Goal: Task Accomplishment & Management: Use online tool/utility

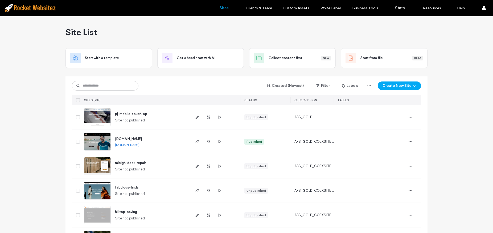
click div "Created (Newest) Filter Labels Create New Site SITES (239) STATUS SUBSCRIPTION …"
click input
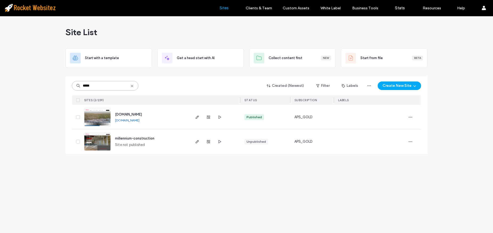
type input "*****"
click img
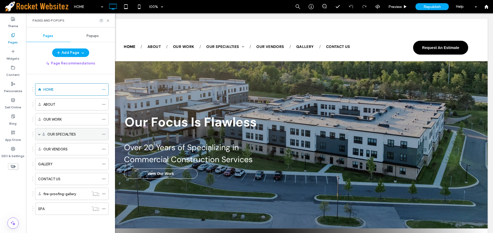
click at [60, 136] on label "OUR SPECIALTIES" at bounding box center [61, 134] width 28 height 9
click at [48, 135] on label "OUR SPECIALTIES" at bounding box center [61, 134] width 28 height 9
click at [38, 133] on span at bounding box center [39, 134] width 3 height 3
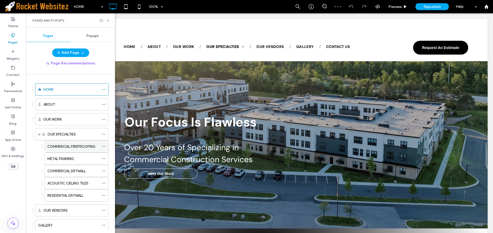
click at [68, 147] on label "COMMERCIAL FIREPROOFING" at bounding box center [71, 146] width 48 height 9
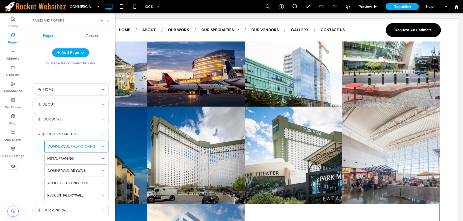
scroll to position [680, 0]
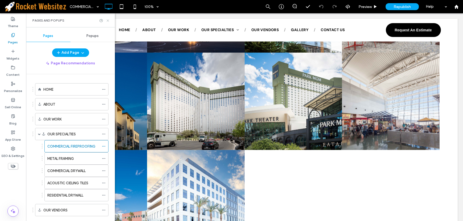
click at [106, 20] on icon at bounding box center [108, 21] width 4 height 4
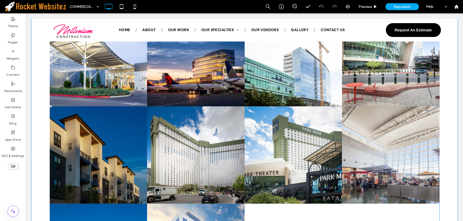
scroll to position [709, 0]
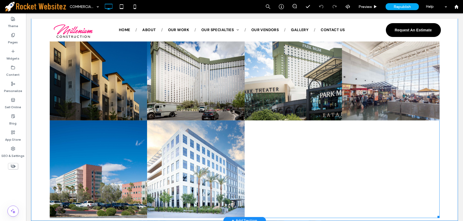
click at [205, 121] on link at bounding box center [196, 170] width 98 height 98
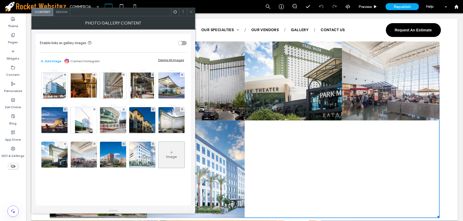
click at [190, 8] on span at bounding box center [191, 12] width 4 height 8
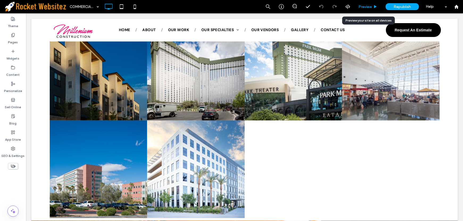
click at [369, 5] on span "Preview" at bounding box center [365, 7] width 13 height 5
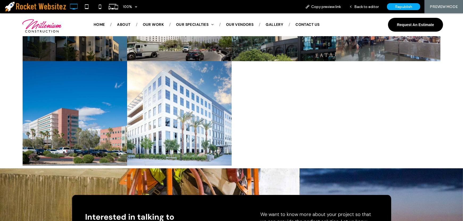
scroll to position [715, 0]
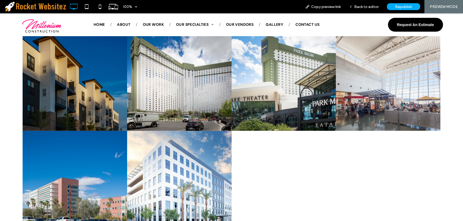
click at [192, 120] on link at bounding box center [179, 78] width 105 height 105
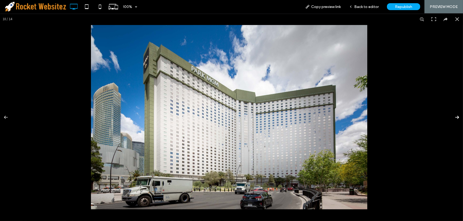
click at [453, 118] on button at bounding box center [454, 117] width 19 height 27
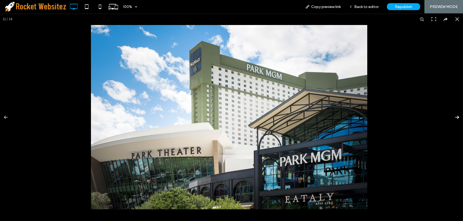
click at [453, 118] on button at bounding box center [454, 117] width 19 height 27
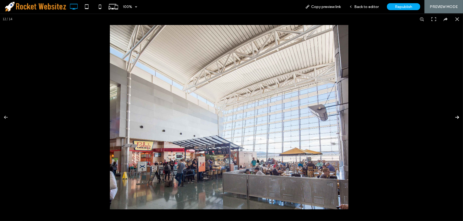
click at [453, 118] on button at bounding box center [454, 117] width 19 height 27
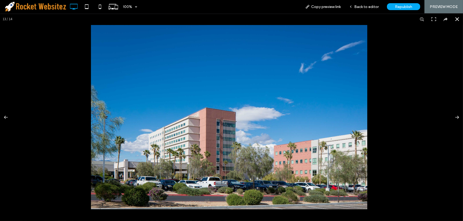
click at [432, 120] on div at bounding box center [231, 117] width 463 height 208
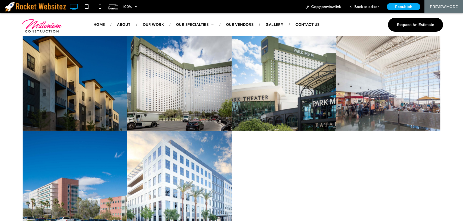
scroll to position [596, 0]
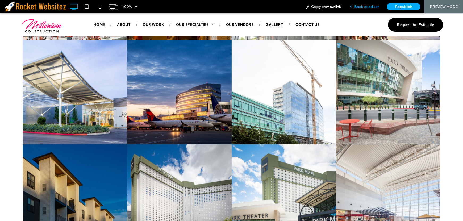
click at [374, 7] on span "Back to editor" at bounding box center [366, 7] width 24 height 5
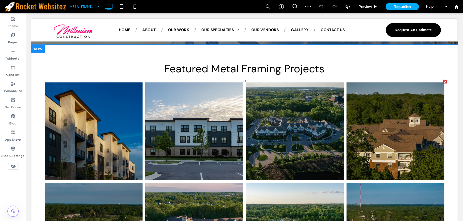
scroll to position [539, 0]
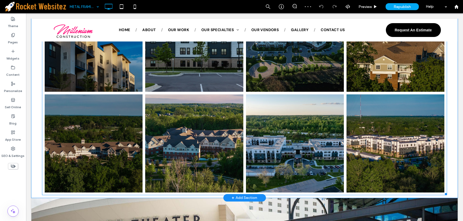
click at [301, 140] on link at bounding box center [295, 143] width 98 height 98
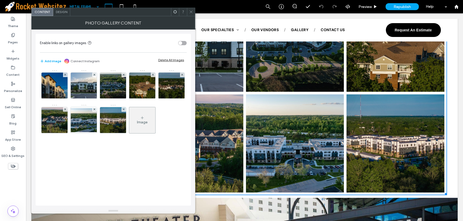
click at [189, 12] on icon at bounding box center [191, 12] width 4 height 4
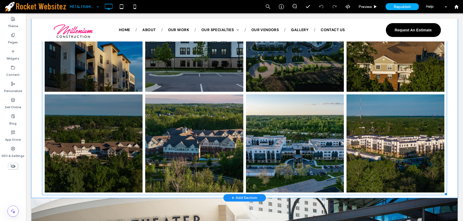
scroll to position [509, 0]
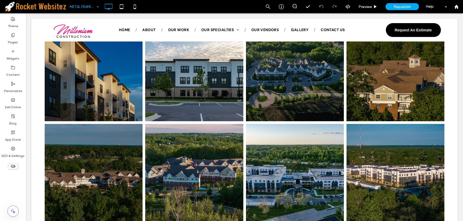
click at [7, 167] on div at bounding box center [13, 166] width 26 height 12
click at [12, 165] on icon at bounding box center [13, 166] width 6 height 6
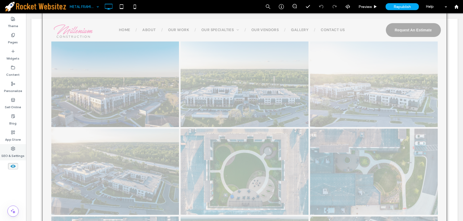
scroll to position [775, 0]
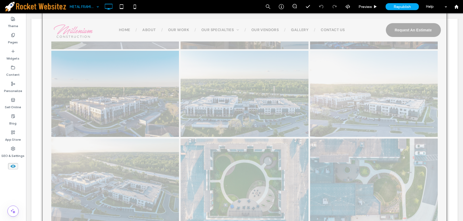
click at [11, 165] on icon at bounding box center [13, 166] width 6 height 6
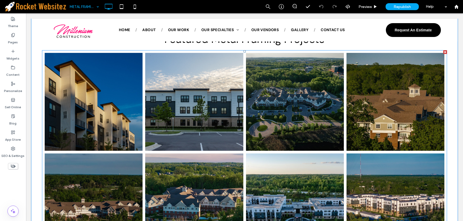
scroll to position [509, 0]
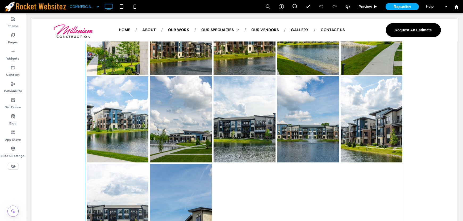
scroll to position [2069, 0]
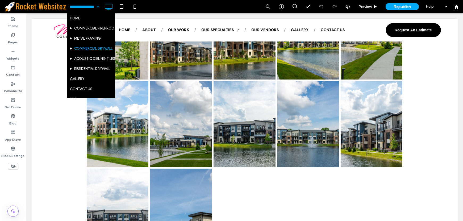
click at [80, 10] on input at bounding box center [83, 6] width 27 height 13
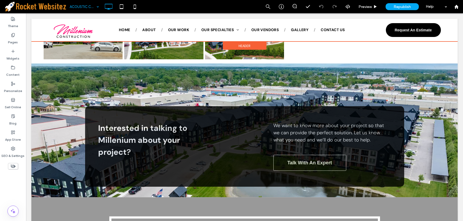
scroll to position [1107, 0]
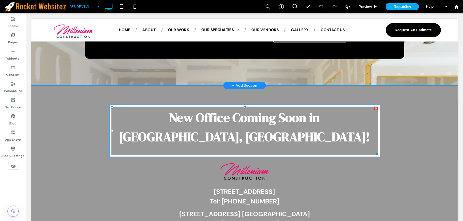
scroll to position [561, 0]
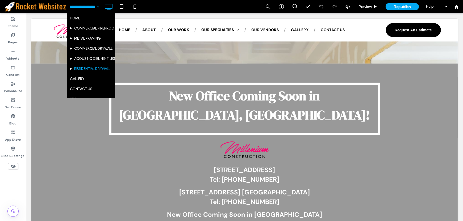
click at [78, 6] on input at bounding box center [83, 6] width 27 height 13
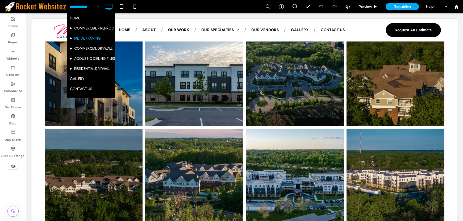
scroll to position [562, 0]
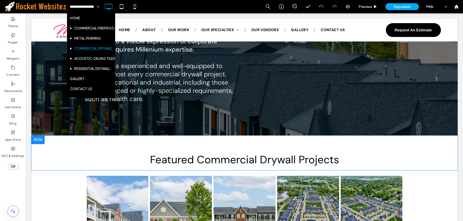
scroll to position [325, 0]
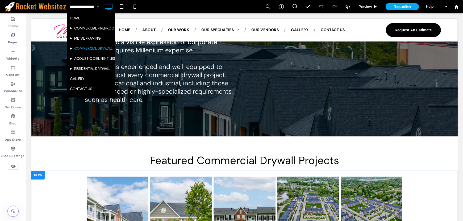
click at [38, 176] on div at bounding box center [37, 175] width 13 height 9
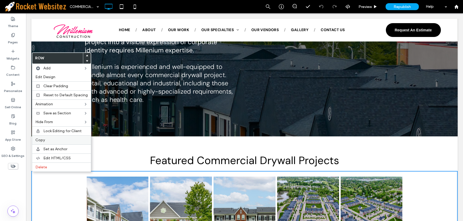
click at [51, 139] on label "Copy" at bounding box center [61, 140] width 52 height 5
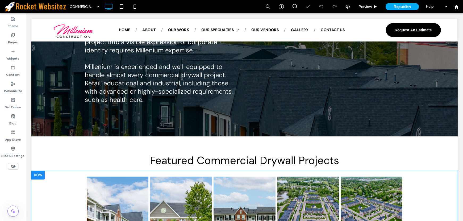
click at [39, 172] on div at bounding box center [37, 175] width 13 height 9
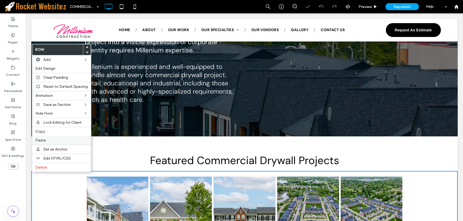
click at [51, 143] on div "Paste" at bounding box center [61, 140] width 59 height 9
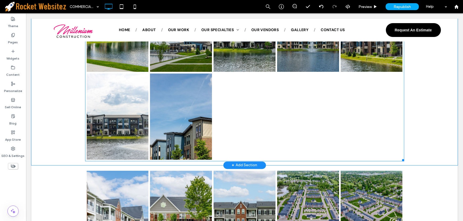
scroll to position [2247, 0]
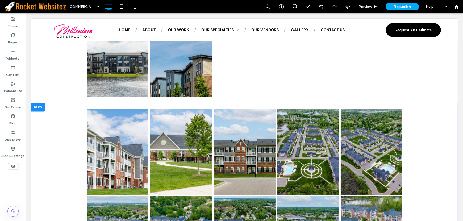
click at [38, 105] on div at bounding box center [37, 107] width 13 height 9
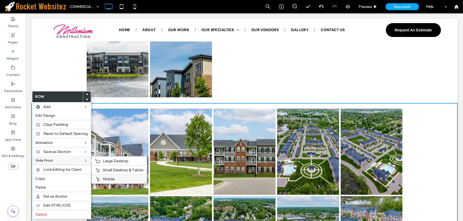
click at [108, 176] on div "Mobile" at bounding box center [119, 179] width 55 height 9
click at [100, 168] on div "Small Desktop & Tablet" at bounding box center [119, 169] width 55 height 9
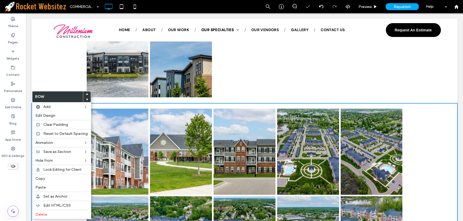
click at [102, 161] on link at bounding box center [118, 152] width 62 height 86
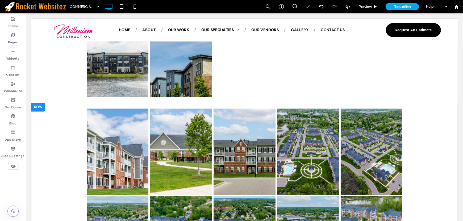
click at [39, 108] on div at bounding box center [37, 107] width 13 height 9
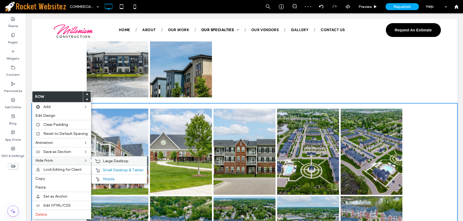
click at [115, 162] on span "Large Desktop" at bounding box center [116, 161] width 26 height 5
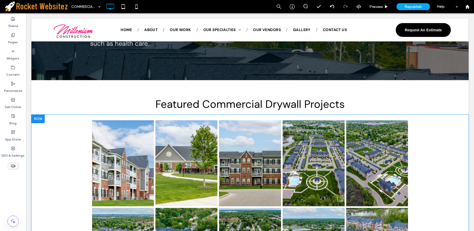
scroll to position [414, 0]
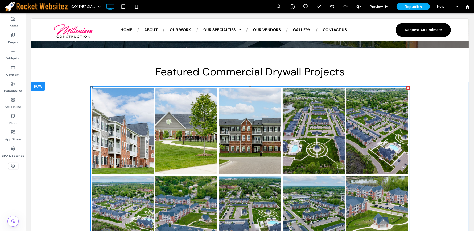
click at [209, 141] on link at bounding box center [186, 131] width 62 height 86
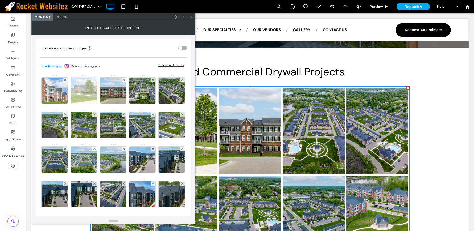
click at [94, 80] on use at bounding box center [94, 80] width 2 height 2
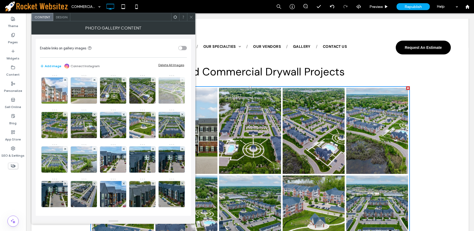
click at [181, 81] on use at bounding box center [182, 80] width 2 height 2
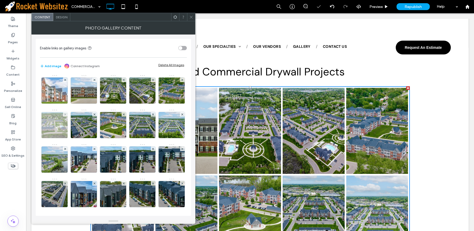
click at [68, 113] on div at bounding box center [65, 114] width 5 height 5
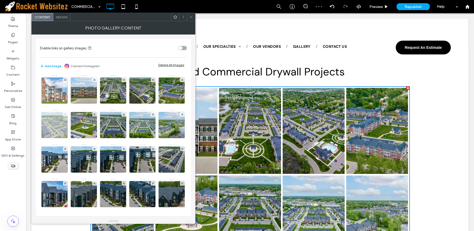
click at [66, 115] on icon at bounding box center [65, 115] width 2 height 2
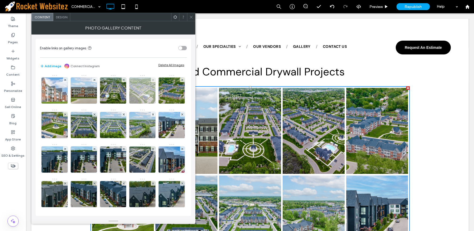
click at [152, 81] on div at bounding box center [153, 80] width 5 height 5
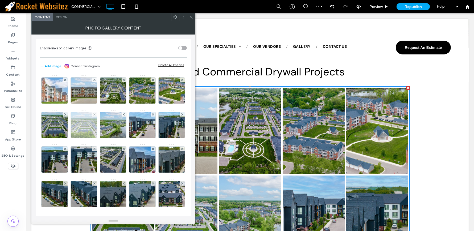
click at [101, 113] on img at bounding box center [83, 125] width 35 height 26
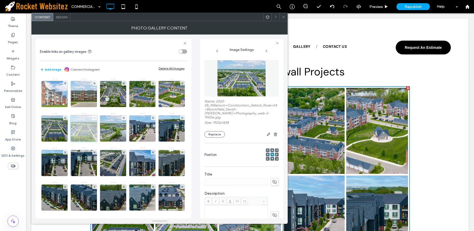
click at [96, 118] on icon at bounding box center [94, 118] width 2 height 2
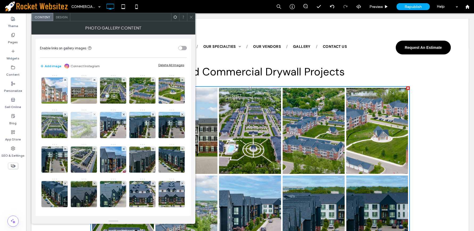
click at [97, 115] on div at bounding box center [94, 114] width 5 height 5
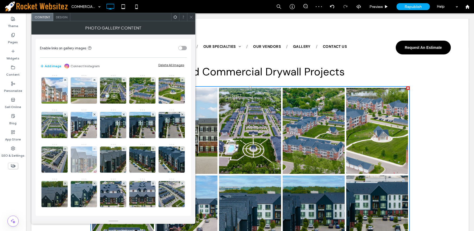
scroll to position [30, 0]
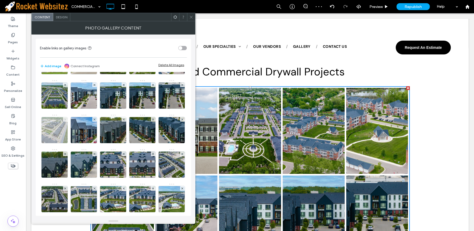
click at [66, 119] on icon at bounding box center [65, 120] width 2 height 2
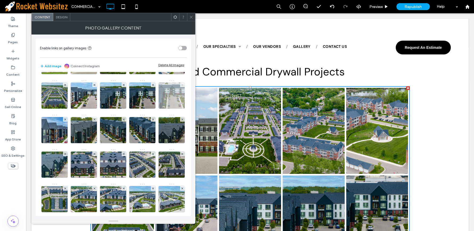
click at [181, 86] on icon at bounding box center [182, 85] width 2 height 2
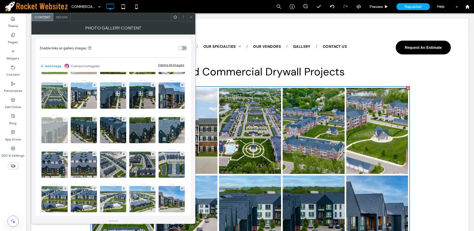
click at [66, 120] on icon at bounding box center [65, 120] width 2 height 2
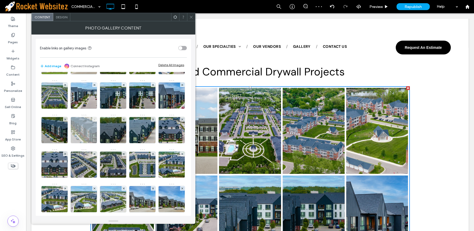
click at [96, 121] on span at bounding box center [94, 119] width 2 height 5
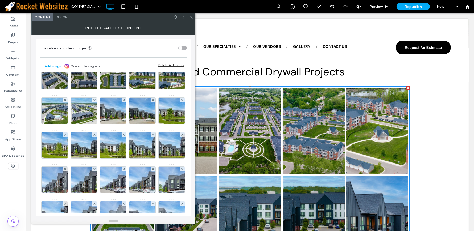
scroll to position [0, 0]
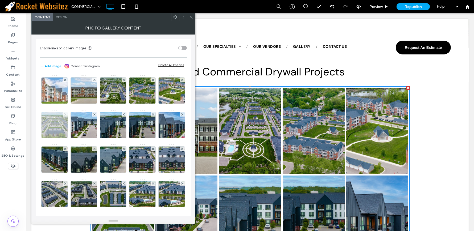
click at [66, 115] on icon at bounding box center [65, 115] width 2 height 2
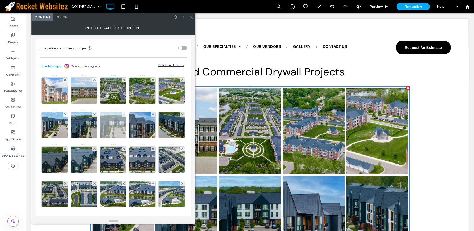
click at [125, 114] on icon at bounding box center [124, 115] width 2 height 2
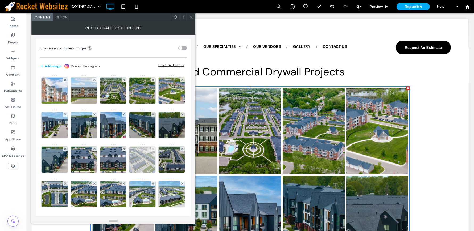
click at [152, 150] on use at bounding box center [153, 149] width 2 height 2
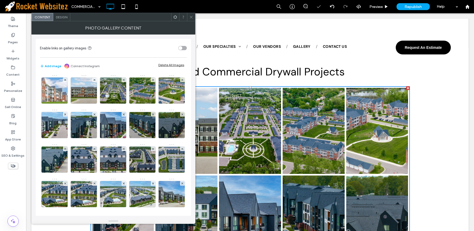
click at [152, 150] on use at bounding box center [153, 149] width 2 height 2
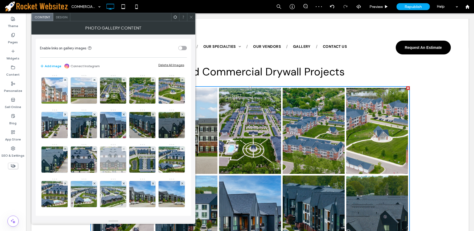
click at [122, 151] on div at bounding box center [124, 149] width 5 height 5
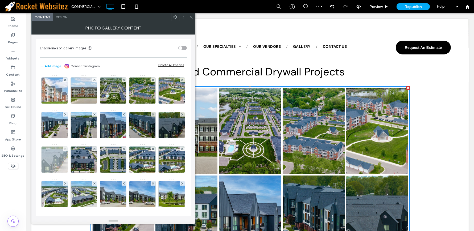
click at [66, 149] on icon at bounding box center [65, 149] width 2 height 2
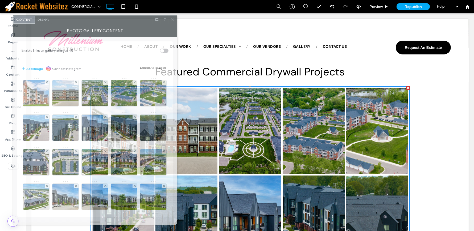
drag, startPoint x: 108, startPoint y: 18, endPoint x: 89, endPoint y: 20, distance: 18.5
click at [89, 20] on div at bounding box center [102, 20] width 101 height 8
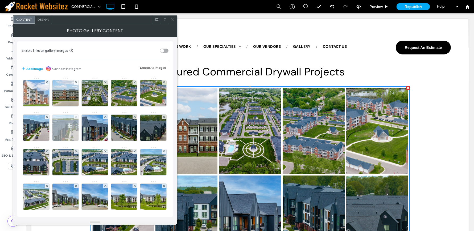
click at [77, 117] on icon at bounding box center [76, 117] width 2 height 2
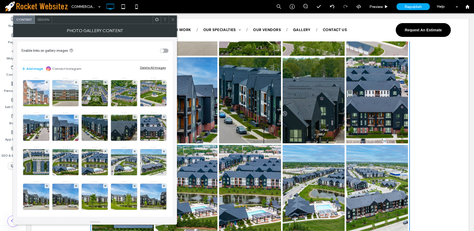
scroll to position [59, 0]
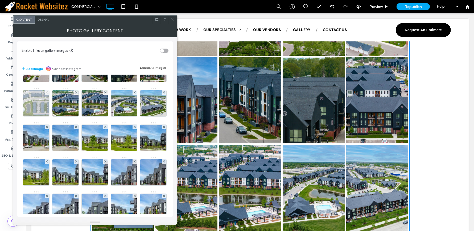
click at [48, 93] on icon at bounding box center [47, 93] width 2 height 2
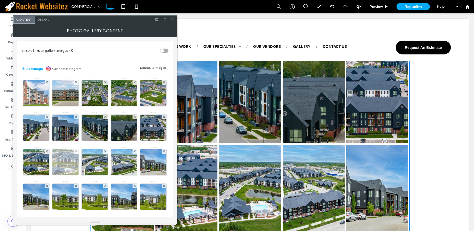
scroll to position [30, 0]
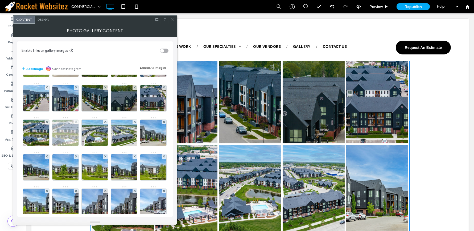
click at [77, 122] on icon at bounding box center [76, 122] width 2 height 2
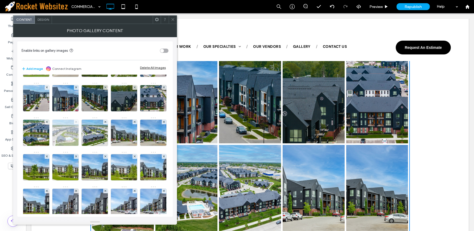
click at [77, 122] on use at bounding box center [76, 122] width 2 height 2
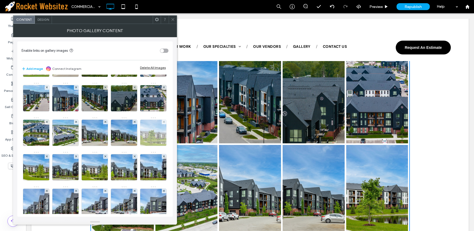
click at [162, 125] on div at bounding box center [164, 122] width 5 height 5
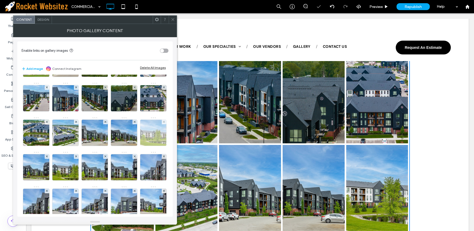
scroll to position [59, 0]
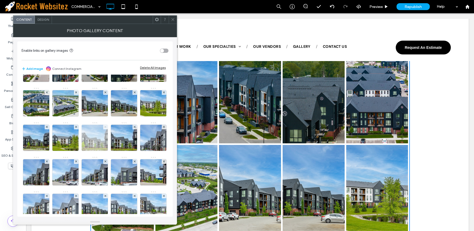
click at [104, 128] on use at bounding box center [105, 127] width 2 height 2
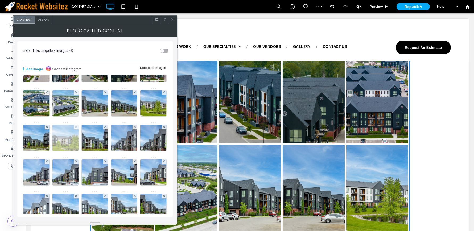
click at [75, 128] on icon at bounding box center [76, 127] width 2 height 2
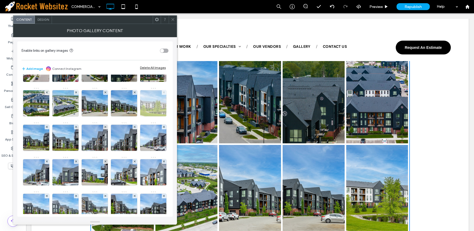
click at [163, 94] on icon at bounding box center [164, 93] width 2 height 2
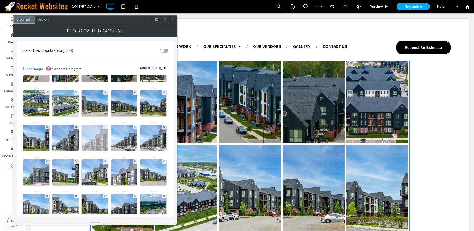
click at [104, 130] on span at bounding box center [105, 127] width 2 height 5
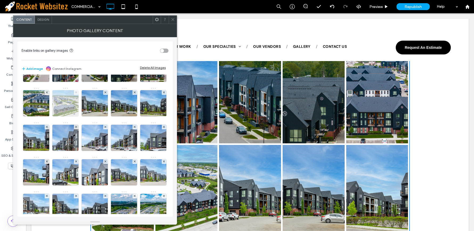
click at [77, 92] on icon at bounding box center [76, 93] width 2 height 2
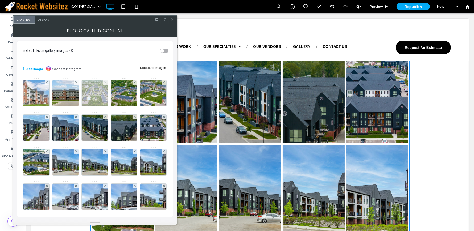
click at [104, 82] on icon at bounding box center [105, 82] width 2 height 2
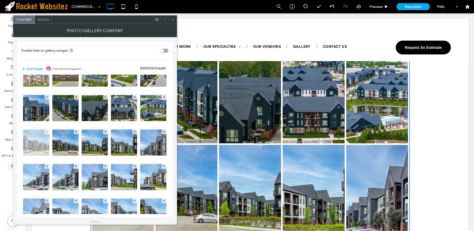
scroll to position [30, 0]
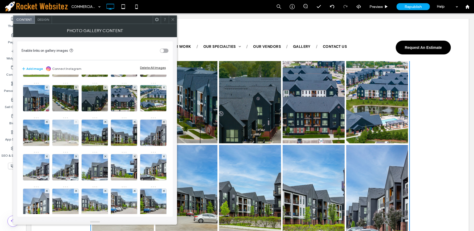
click at [77, 121] on icon at bounding box center [76, 122] width 2 height 2
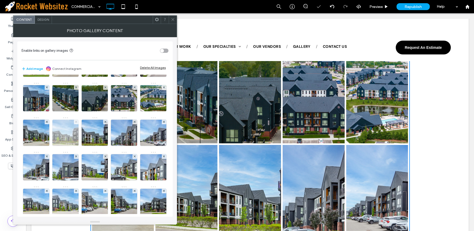
click at [77, 123] on use at bounding box center [76, 122] width 2 height 2
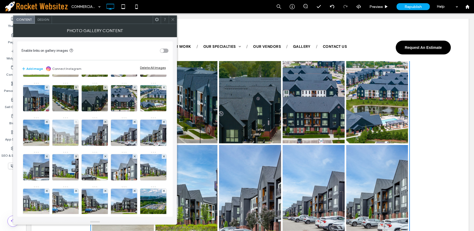
click at [77, 123] on use at bounding box center [76, 122] width 2 height 2
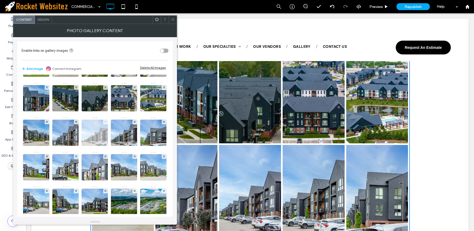
click at [104, 123] on icon at bounding box center [105, 122] width 2 height 2
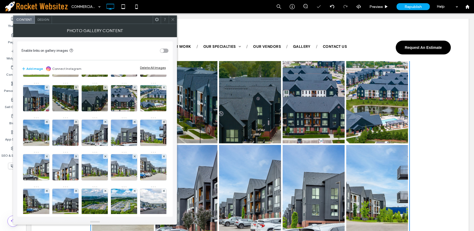
click at [104, 123] on icon at bounding box center [105, 122] width 2 height 2
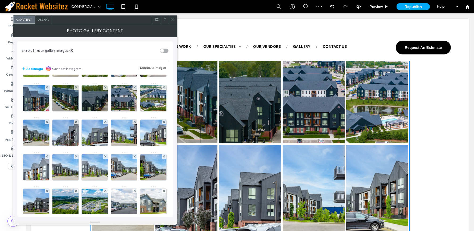
scroll to position [59, 0]
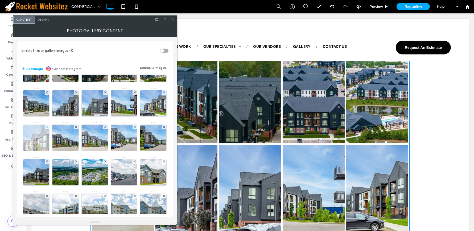
click at [48, 127] on use at bounding box center [47, 127] width 2 height 2
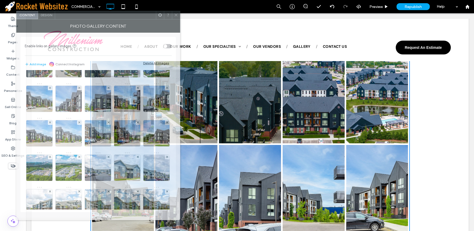
drag, startPoint x: 89, startPoint y: 22, endPoint x: 92, endPoint y: 18, distance: 5.5
click at [92, 18] on div at bounding box center [105, 15] width 101 height 8
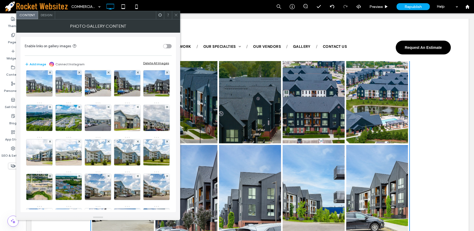
scroll to position [118, 0]
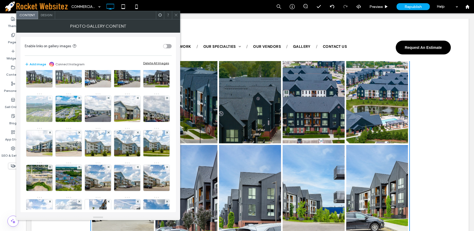
click at [49, 99] on icon at bounding box center [50, 98] width 2 height 2
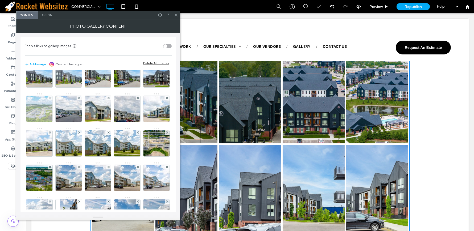
click at [50, 99] on use at bounding box center [50, 98] width 2 height 2
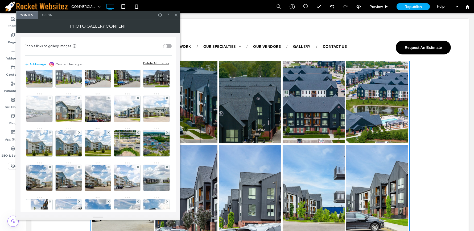
click at [50, 99] on use at bounding box center [50, 98] width 2 height 2
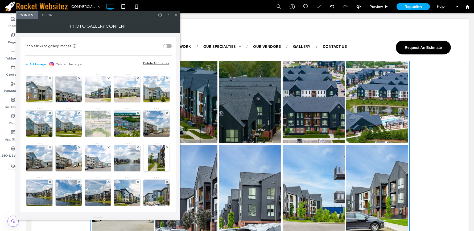
scroll to position [148, 0]
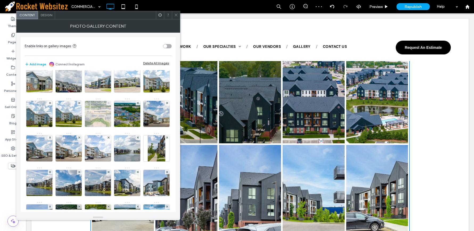
click at [110, 104] on icon at bounding box center [108, 103] width 2 height 2
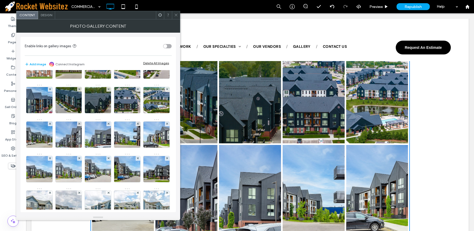
scroll to position [41, 0]
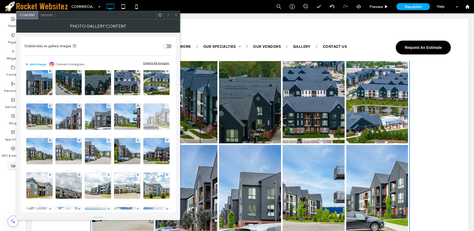
click at [166, 107] on icon at bounding box center [167, 106] width 2 height 2
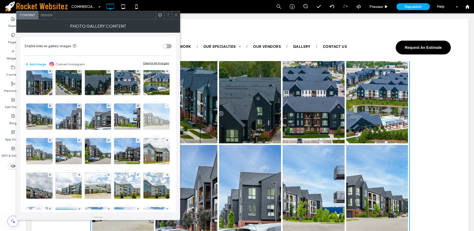
click at [166, 107] on use at bounding box center [167, 106] width 2 height 2
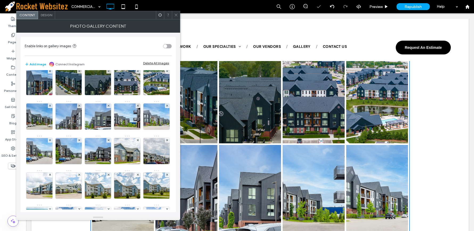
click at [166, 107] on use at bounding box center [167, 106] width 2 height 2
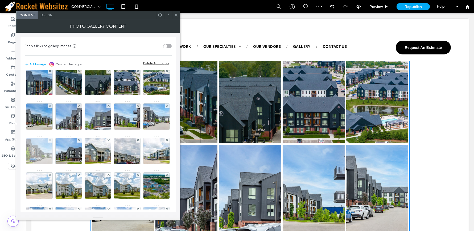
click at [51, 141] on use at bounding box center [50, 140] width 2 height 2
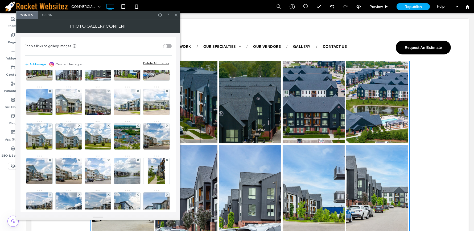
scroll to position [100, 0]
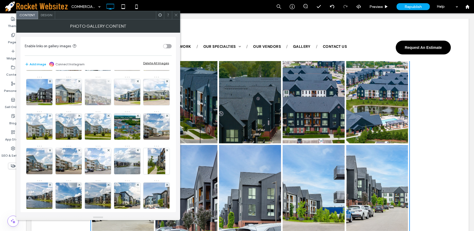
click at [107, 82] on icon at bounding box center [108, 81] width 2 height 2
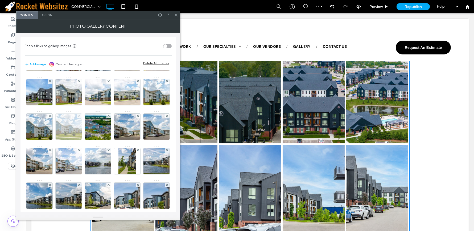
click at [80, 117] on use at bounding box center [79, 116] width 2 height 2
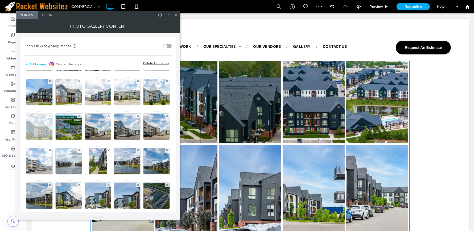
click at [49, 117] on use at bounding box center [50, 116] width 2 height 2
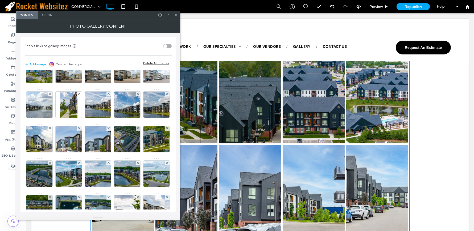
scroll to position [160, 0]
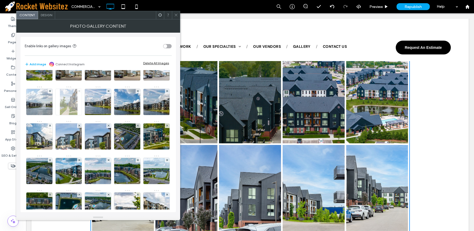
click at [80, 92] on use at bounding box center [79, 91] width 2 height 2
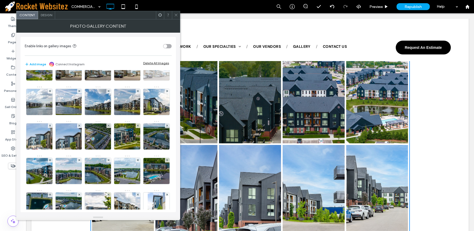
click at [166, 58] on use at bounding box center [167, 57] width 2 height 2
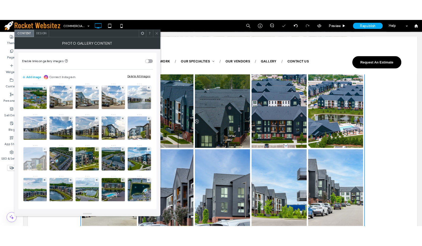
scroll to position [130, 0]
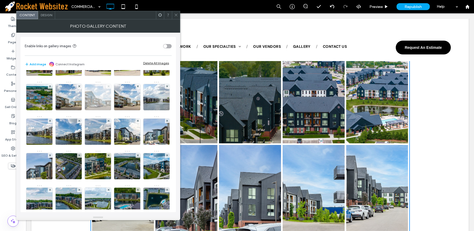
click at [109, 88] on icon at bounding box center [108, 86] width 2 height 2
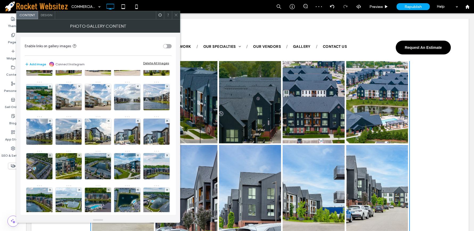
drag, startPoint x: 102, startPoint y: 217, endPoint x: 102, endPoint y: 220, distance: 2.7
click at [78, 88] on icon at bounding box center [79, 86] width 2 height 2
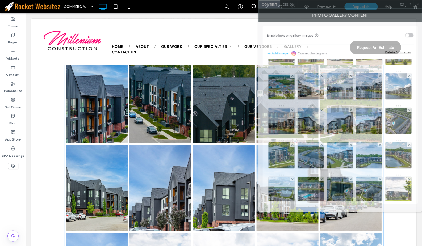
drag, startPoint x: 125, startPoint y: 20, endPoint x: 411, endPoint y: -10, distance: 287.0
click at [411, 0] on html ".wqwq-1{fill:#231f20;} .cls-1q, .cls-2q { fill-rule: evenodd; } .cls-2q { fill:…" at bounding box center [211, 123] width 422 height 246
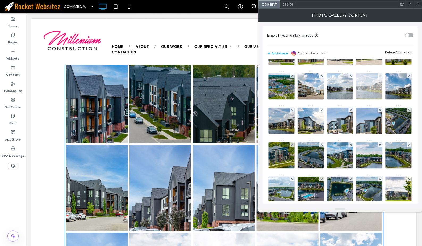
click at [381, 77] on use at bounding box center [380, 75] width 2 height 2
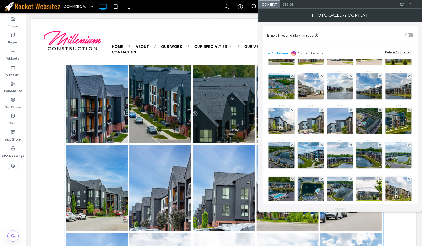
scroll to position [536, 0]
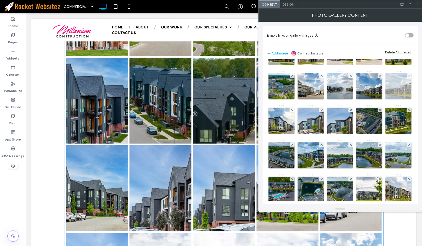
click at [409, 77] on icon at bounding box center [410, 76] width 2 height 2
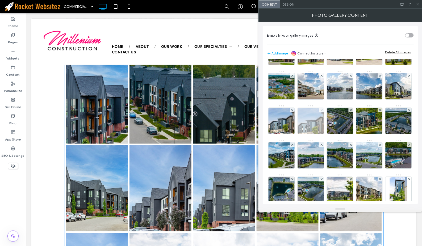
click at [323, 111] on use at bounding box center [322, 110] width 2 height 2
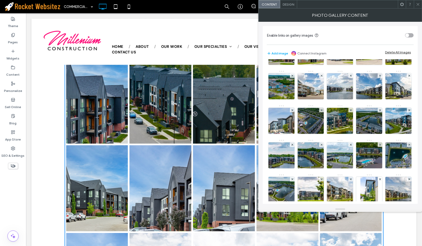
drag, startPoint x: 292, startPoint y: 180, endPoint x: 307, endPoint y: 172, distance: 17.0
click at [379, 111] on icon at bounding box center [380, 110] width 2 height 2
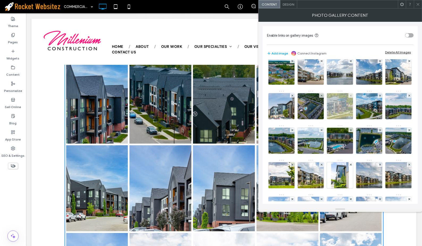
scroll to position [177, 0]
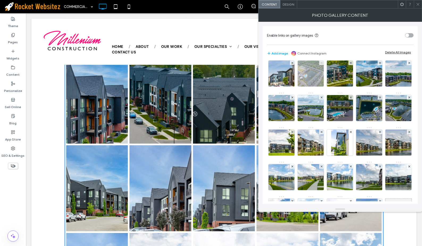
click at [323, 64] on icon at bounding box center [322, 63] width 2 height 2
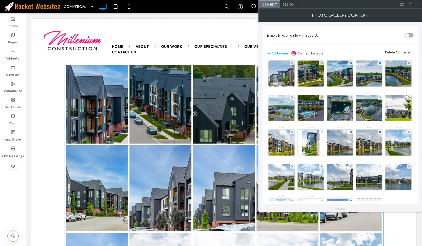
click at [416, 5] on icon at bounding box center [418, 4] width 4 height 4
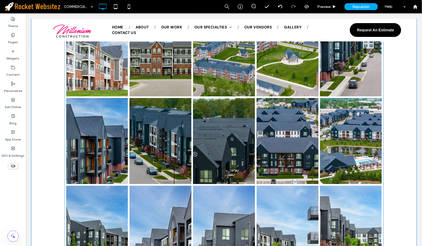
scroll to position [565, 0]
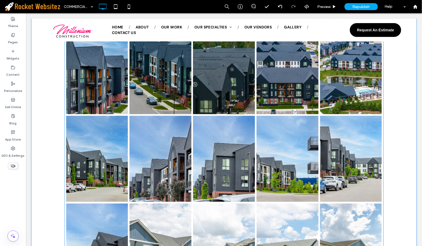
click at [297, 120] on link at bounding box center [287, 159] width 62 height 86
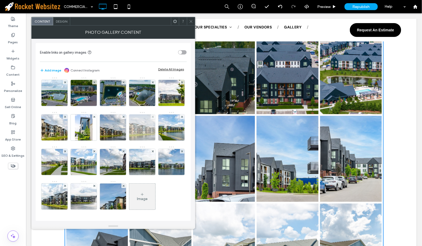
scroll to position [314, 0]
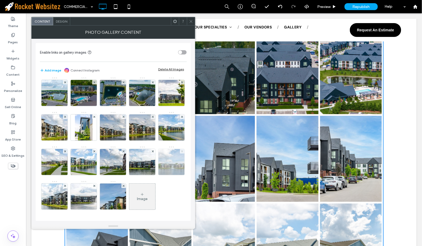
click at [181, 152] on icon at bounding box center [182, 152] width 2 height 2
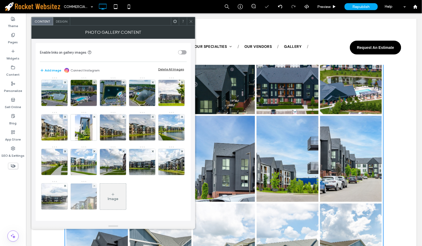
scroll to position [250, 0]
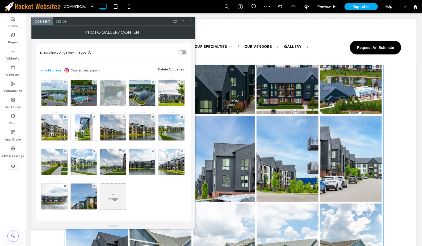
click at [96, 106] on img at bounding box center [113, 93] width 35 height 26
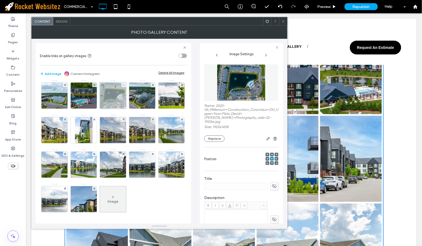
click at [123, 86] on use at bounding box center [124, 85] width 2 height 2
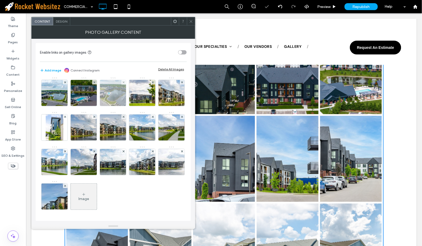
click at [122, 85] on div at bounding box center [124, 82] width 5 height 5
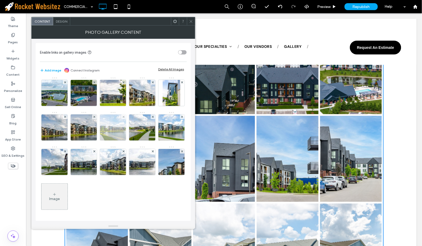
click at [122, 119] on div at bounding box center [124, 117] width 5 height 5
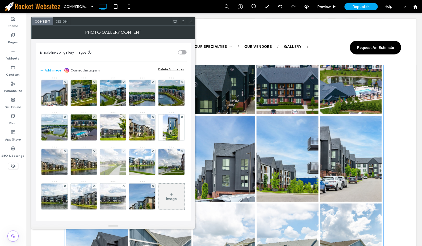
click at [123, 150] on use at bounding box center [124, 151] width 2 height 2
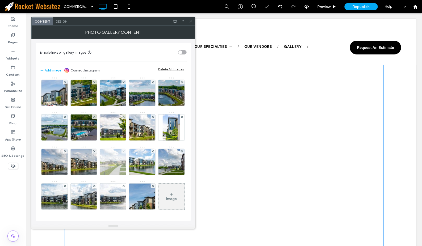
scroll to position [245, 0]
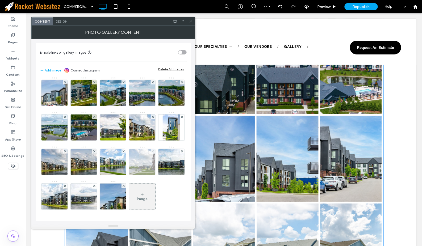
click at [152, 151] on use at bounding box center [153, 151] width 2 height 2
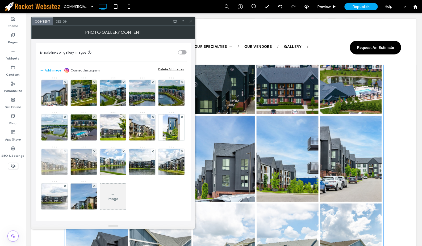
click at [66, 151] on icon at bounding box center [65, 152] width 2 height 2
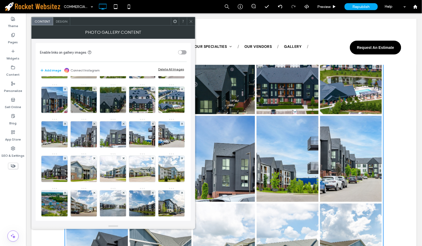
scroll to position [0, 0]
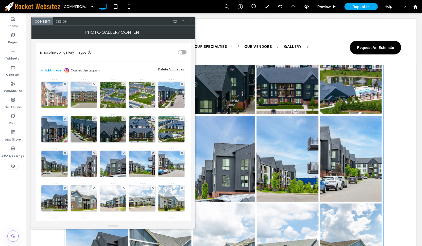
click at [190, 22] on icon at bounding box center [191, 21] width 4 height 4
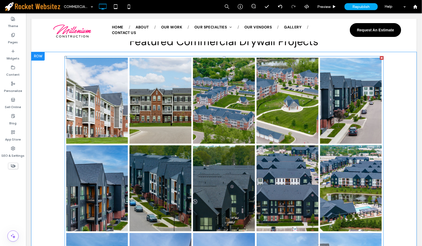
scroll to position [476, 0]
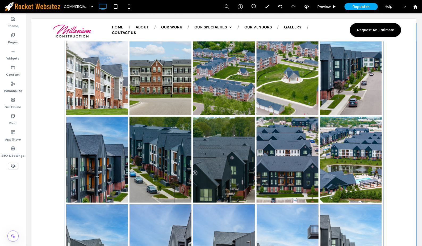
click at [346, 78] on link at bounding box center [351, 72] width 62 height 86
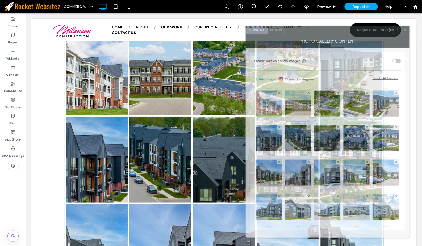
drag, startPoint x: 92, startPoint y: 25, endPoint x: 306, endPoint y: 34, distance: 214.4
click at [306, 34] on div at bounding box center [335, 30] width 101 height 8
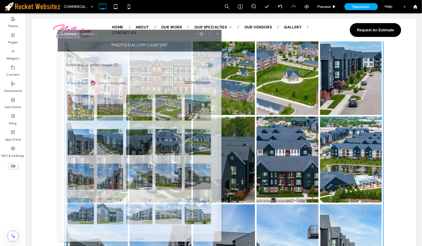
drag, startPoint x: 308, startPoint y: 33, endPoint x: 120, endPoint y: 36, distance: 187.9
click at [120, 36] on div at bounding box center [147, 34] width 101 height 8
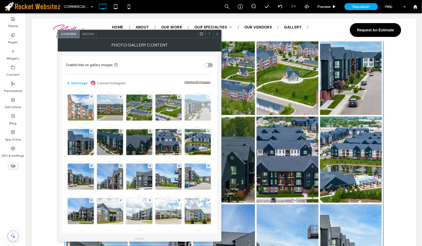
click at [208, 98] on use at bounding box center [209, 97] width 2 height 2
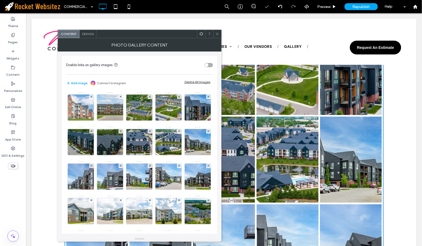
click at [217, 33] on icon at bounding box center [217, 34] width 4 height 4
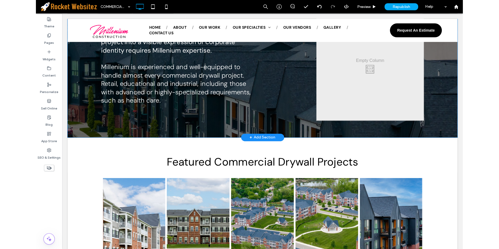
scroll to position [270, 0]
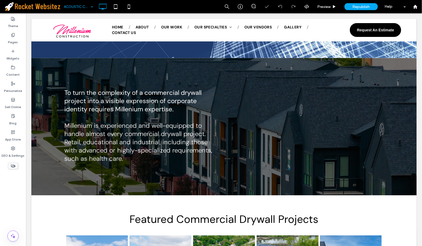
click at [78, 7] on input at bounding box center [77, 6] width 27 height 13
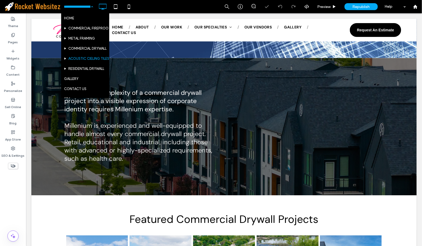
click at [78, 7] on input at bounding box center [77, 6] width 27 height 13
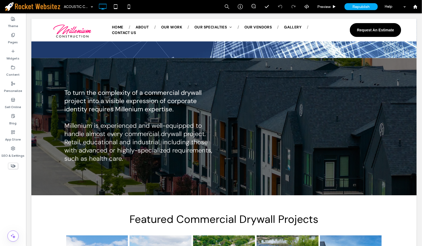
click at [11, 167] on use at bounding box center [13, 166] width 5 height 3
click at [14, 168] on icon at bounding box center [13, 166] width 6 height 6
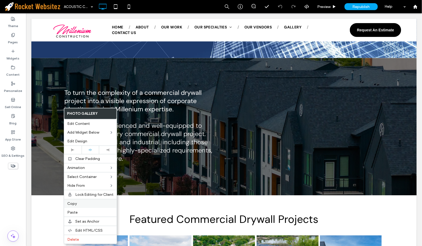
click at [77, 204] on label "Copy" at bounding box center [90, 204] width 46 height 5
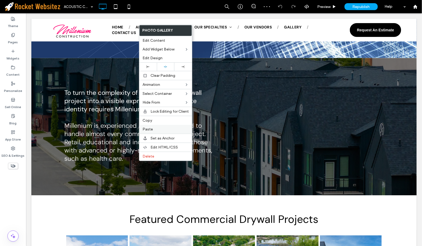
click at [157, 128] on label "Paste" at bounding box center [166, 129] width 46 height 5
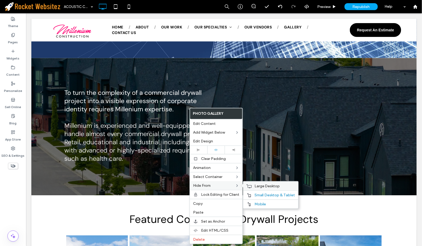
click at [275, 184] on span "Large Desktop" at bounding box center [268, 186] width 26 height 5
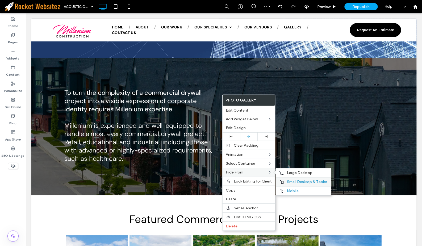
click at [293, 181] on span "Small Desktop & Tablet" at bounding box center [307, 182] width 41 height 5
click at [299, 193] on label "Mobile" at bounding box center [307, 191] width 41 height 5
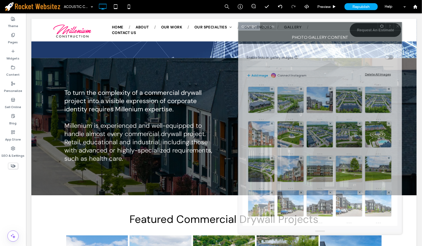
drag, startPoint x: 118, startPoint y: 23, endPoint x: 325, endPoint y: 28, distance: 207.0
click at [325, 28] on div at bounding box center [327, 26] width 101 height 8
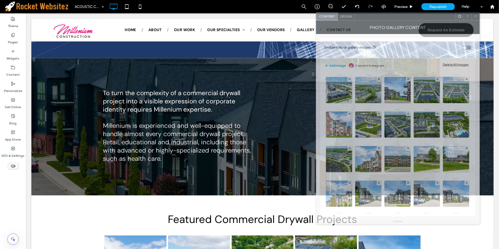
drag, startPoint x: 310, startPoint y: 27, endPoint x: 387, endPoint y: 17, distance: 78.3
click at [387, 17] on div at bounding box center [405, 17] width 101 height 8
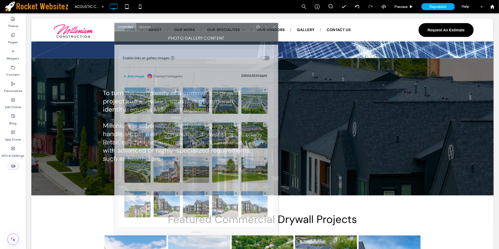
drag, startPoint x: 381, startPoint y: 22, endPoint x: 179, endPoint y: 32, distance: 201.9
click at [179, 32] on div "Photo Gallery Content" at bounding box center [196, 37] width 164 height 13
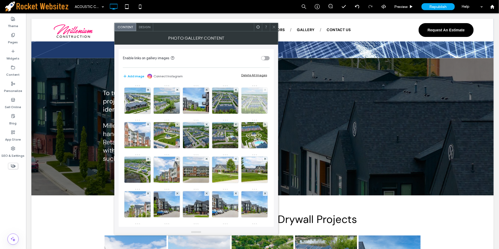
click at [264, 91] on icon at bounding box center [265, 90] width 2 height 2
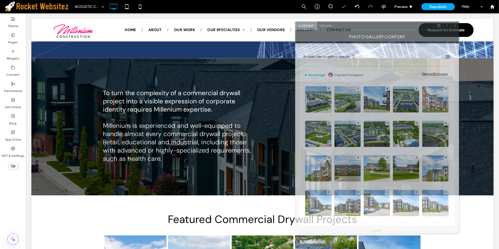
drag, startPoint x: 241, startPoint y: 35, endPoint x: 373, endPoint y: 35, distance: 132.0
click at [393, 27] on div at bounding box center [384, 26] width 101 height 8
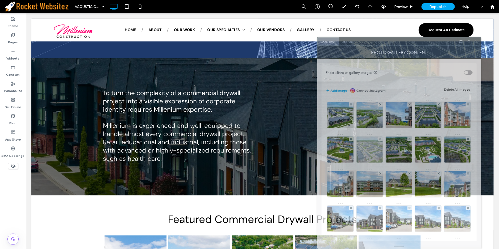
drag, startPoint x: 377, startPoint y: 27, endPoint x: 390, endPoint y: 137, distance: 110.9
click at [390, 137] on div "Content Design Photo Gallery Content Enable links on gallery images Add image C…" at bounding box center [399, 143] width 164 height 212
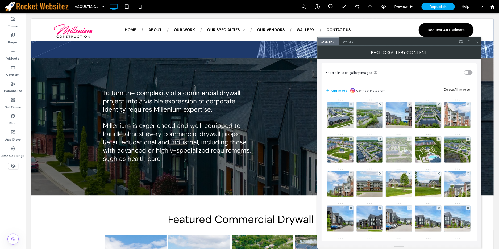
click at [412, 138] on div at bounding box center [410, 139] width 5 height 5
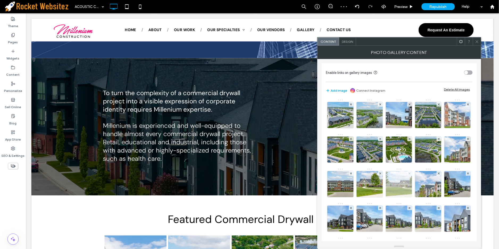
click at [409, 175] on use at bounding box center [410, 173] width 2 height 2
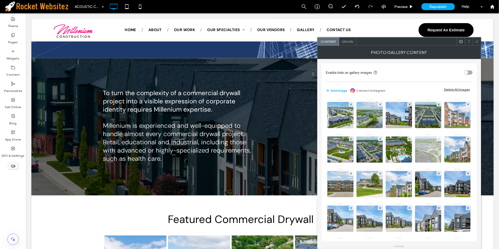
click at [438, 140] on icon at bounding box center [439, 139] width 2 height 2
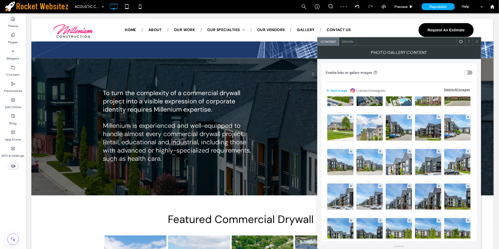
scroll to position [59, 0]
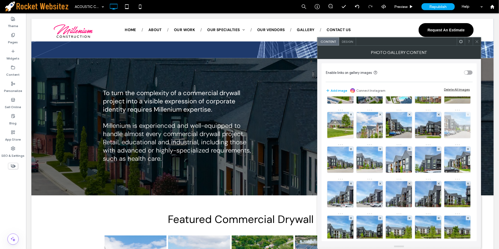
click at [467, 117] on span at bounding box center [468, 114] width 2 height 5
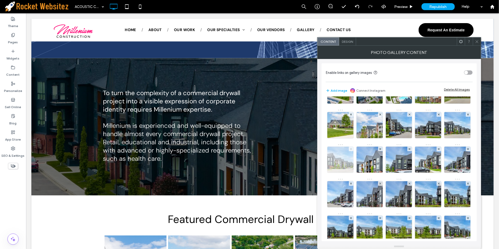
click at [352, 151] on span at bounding box center [351, 149] width 2 height 5
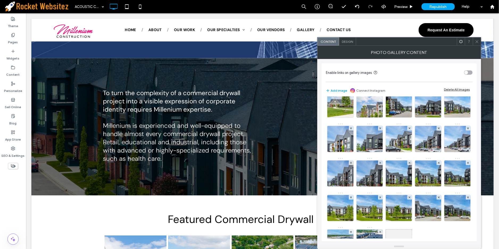
scroll to position [89, 0]
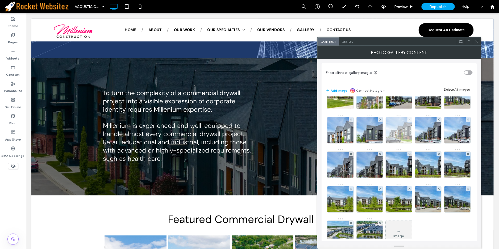
click at [409, 121] on icon at bounding box center [410, 120] width 2 height 2
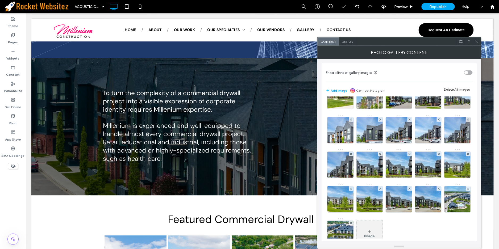
click at [409, 121] on icon at bounding box center [410, 120] width 2 height 2
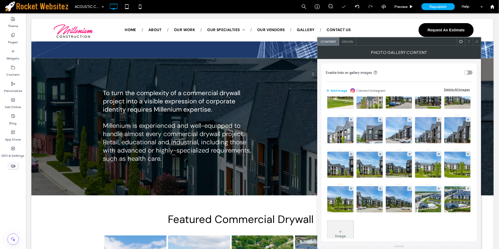
click at [409, 121] on icon at bounding box center [410, 120] width 2 height 2
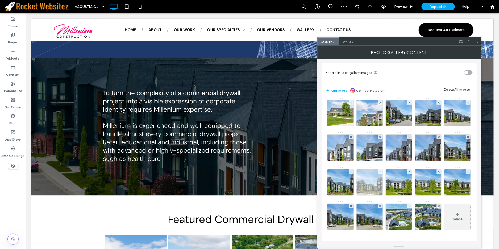
click at [381, 173] on icon at bounding box center [380, 172] width 2 height 2
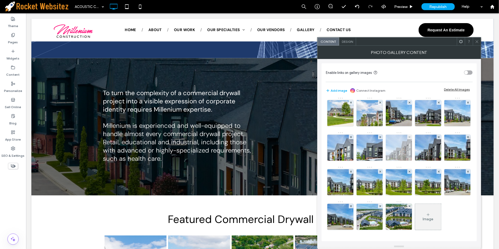
click at [408, 139] on div at bounding box center [410, 137] width 5 height 5
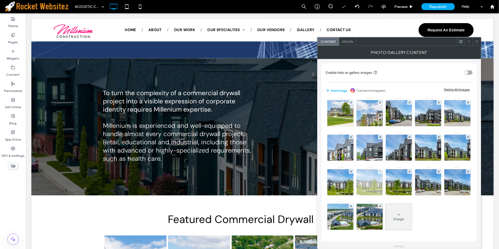
scroll to position [106, 0]
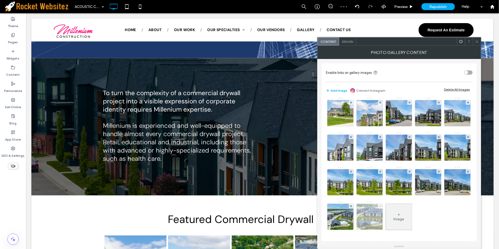
click at [382, 207] on icon at bounding box center [380, 206] width 2 height 2
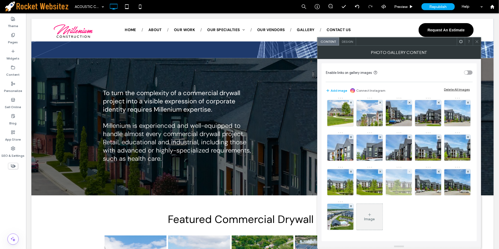
click at [409, 171] on icon at bounding box center [410, 172] width 2 height 2
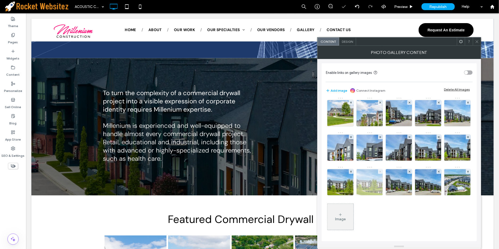
click at [380, 171] on icon at bounding box center [380, 172] width 2 height 2
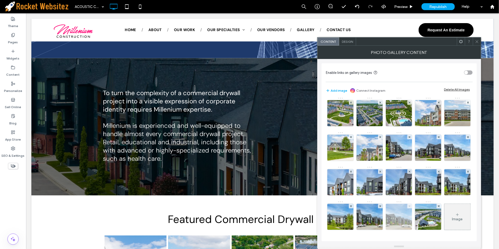
click at [410, 205] on use at bounding box center [410, 206] width 2 height 2
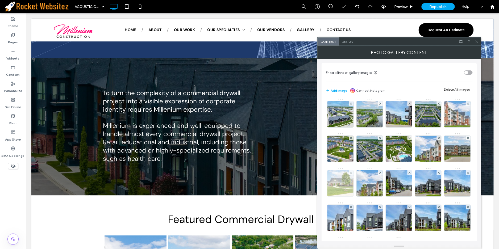
scroll to position [0, 0]
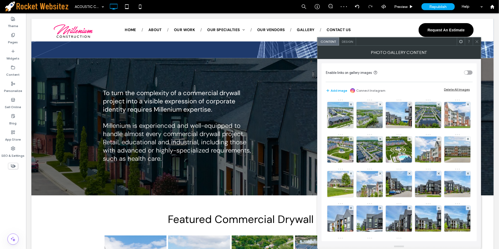
click at [474, 42] on icon at bounding box center [477, 42] width 4 height 4
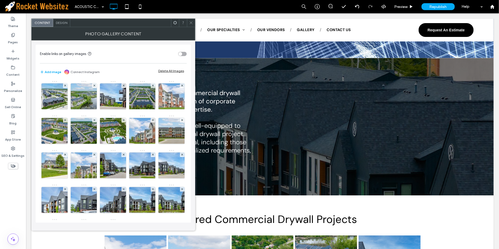
scroll to position [71, 0]
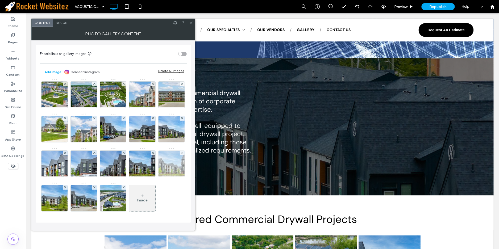
click at [181, 154] on span at bounding box center [182, 153] width 2 height 5
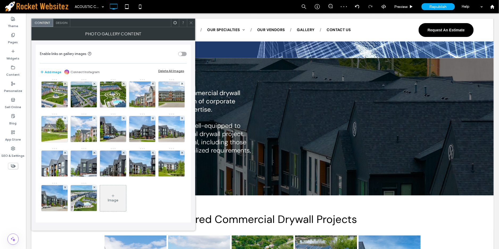
click at [190, 22] on use at bounding box center [191, 23] width 3 height 3
click at [66, 187] on use at bounding box center [65, 188] width 2 height 2
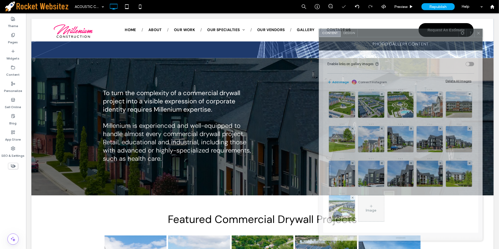
drag, startPoint x: 102, startPoint y: 26, endPoint x: 389, endPoint y: 39, distance: 287.9
click at [392, 36] on div at bounding box center [408, 33] width 101 height 8
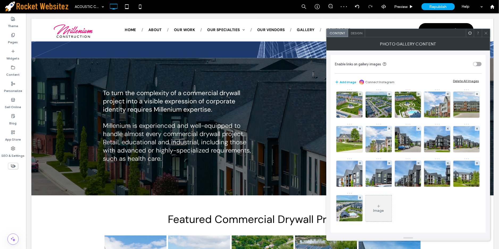
click at [474, 31] on icon at bounding box center [486, 33] width 4 height 4
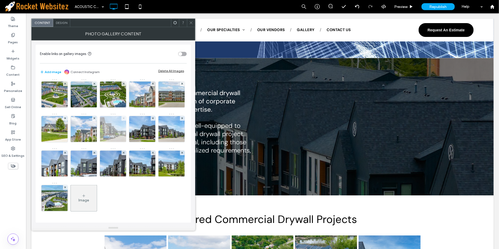
click at [123, 118] on icon at bounding box center [124, 118] width 2 height 2
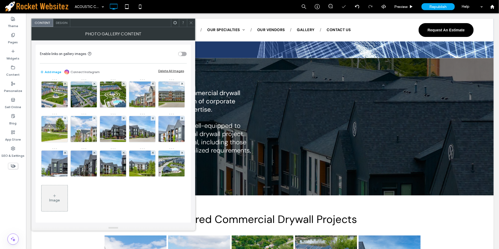
click at [191, 23] on icon at bounding box center [191, 23] width 4 height 4
click at [187, 20] on div at bounding box center [191, 23] width 8 height 8
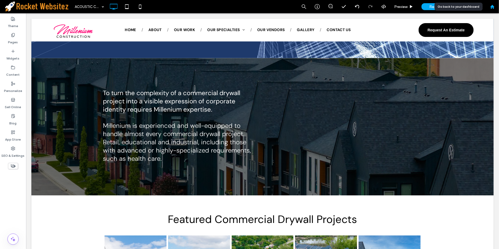
click at [474, 6] on div at bounding box center [492, 7] width 13 height 5
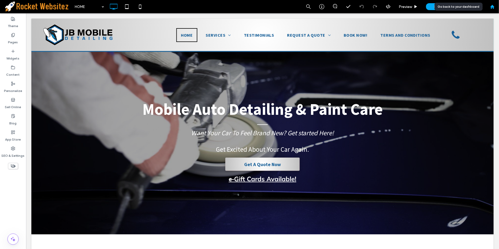
click at [494, 7] on use at bounding box center [492, 7] width 4 height 4
